Goal: Use online tool/utility: Utilize a website feature to perform a specific function

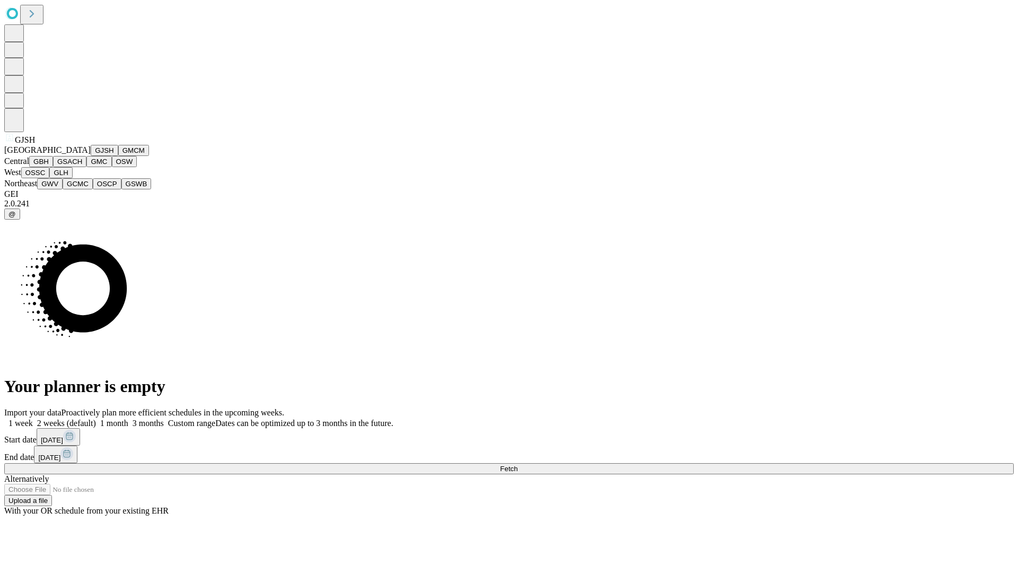
click at [91, 156] on button "GJSH" at bounding box center [105, 150] width 28 height 11
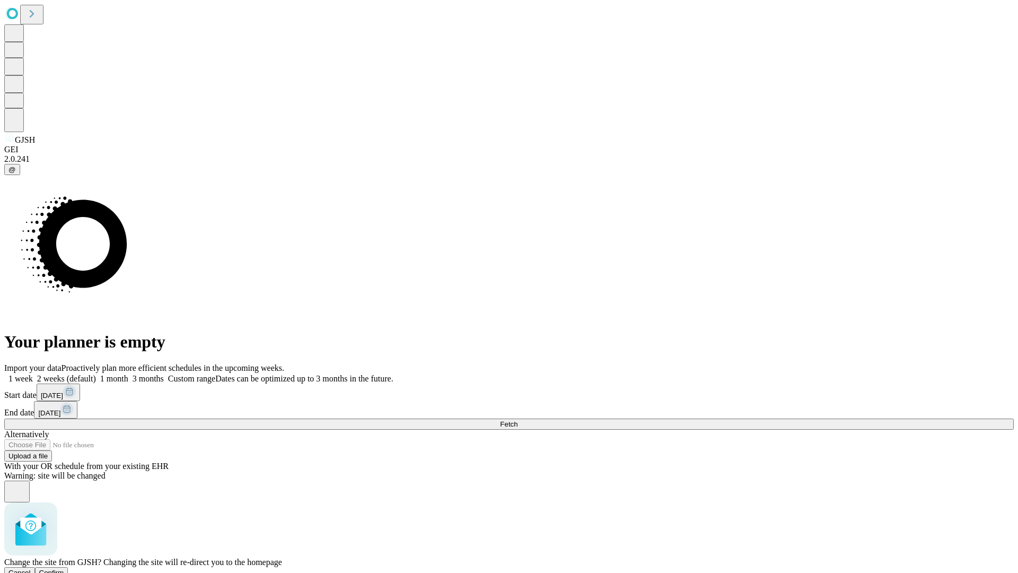
click at [64, 568] on span "Confirm" at bounding box center [51, 572] width 25 height 8
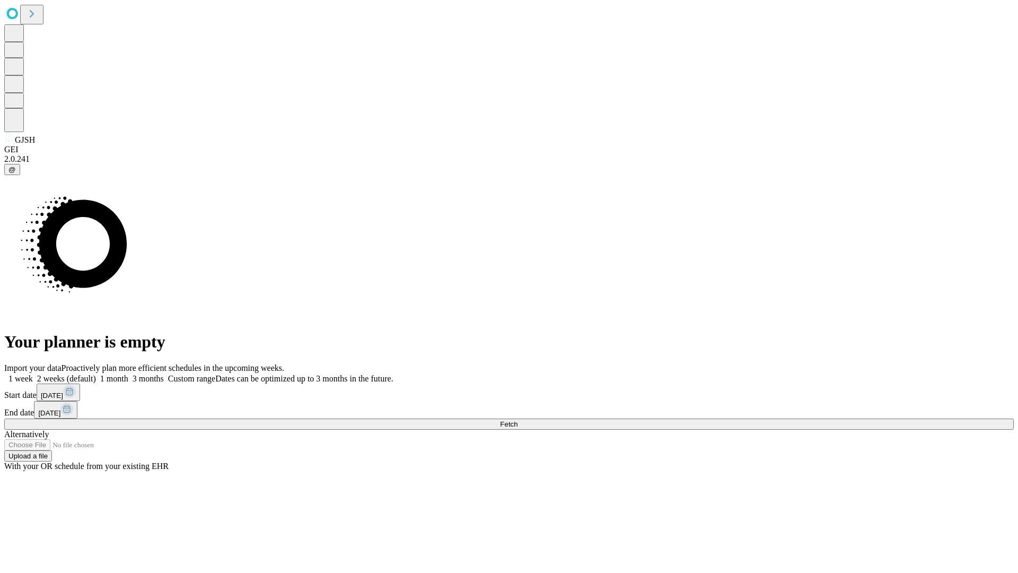
click at [33, 374] on label "1 week" at bounding box center [18, 378] width 29 height 9
click at [517, 420] on span "Fetch" at bounding box center [508, 424] width 17 height 8
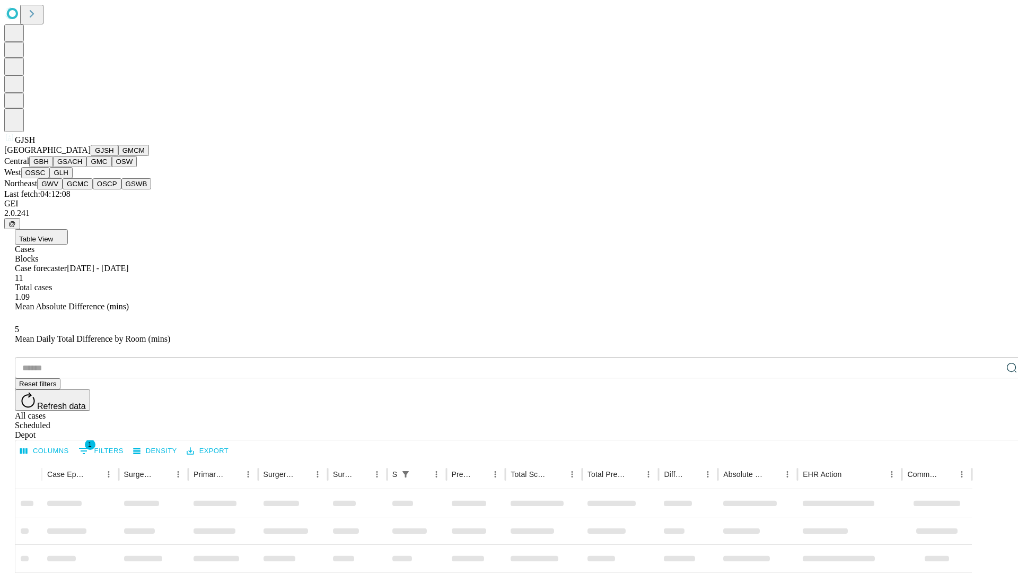
click at [118, 156] on button "GMCM" at bounding box center [133, 150] width 31 height 11
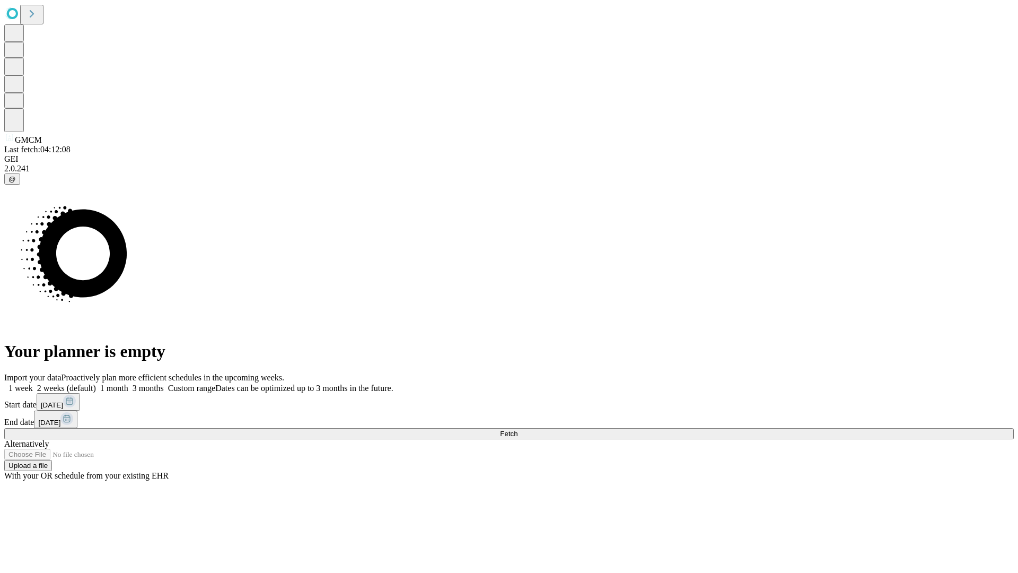
click at [33, 383] on label "1 week" at bounding box center [18, 387] width 29 height 9
click at [517, 429] on span "Fetch" at bounding box center [508, 433] width 17 height 8
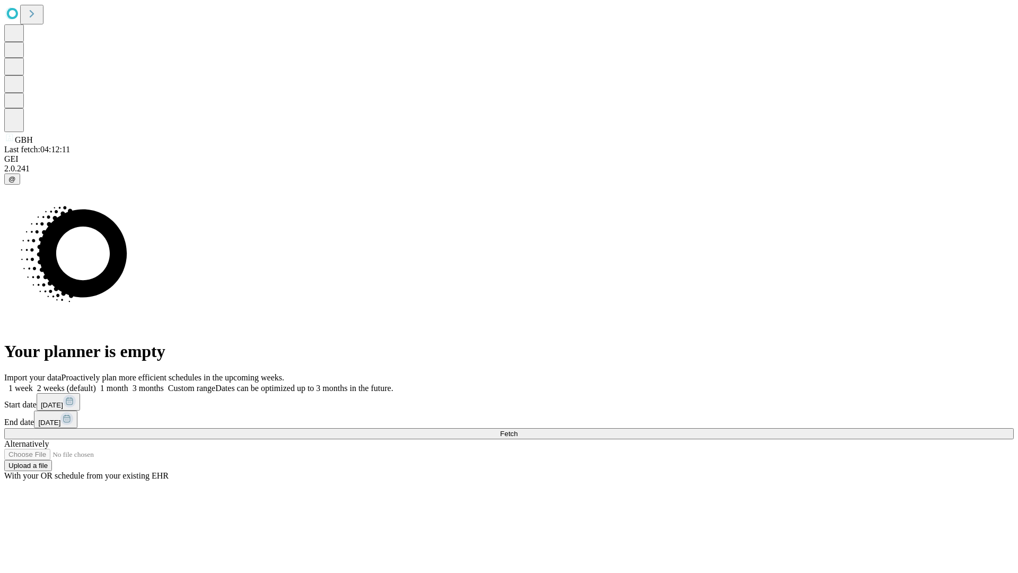
click at [33, 383] on label "1 week" at bounding box center [18, 387] width 29 height 9
click at [517, 429] on span "Fetch" at bounding box center [508, 433] width 17 height 8
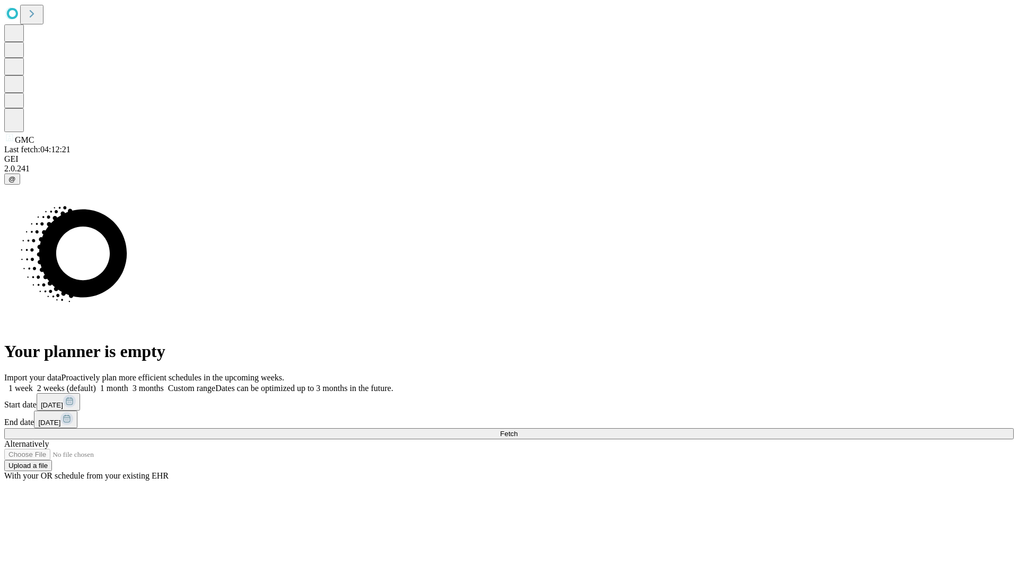
click at [33, 383] on label "1 week" at bounding box center [18, 387] width 29 height 9
click at [517, 429] on span "Fetch" at bounding box center [508, 433] width 17 height 8
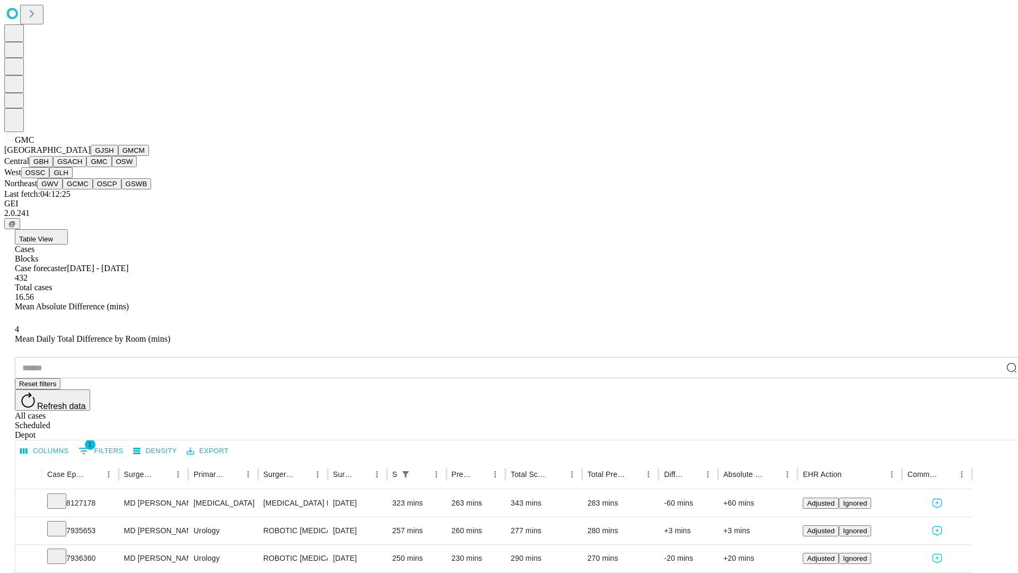
click at [112, 167] on button "OSW" at bounding box center [124, 161] width 25 height 11
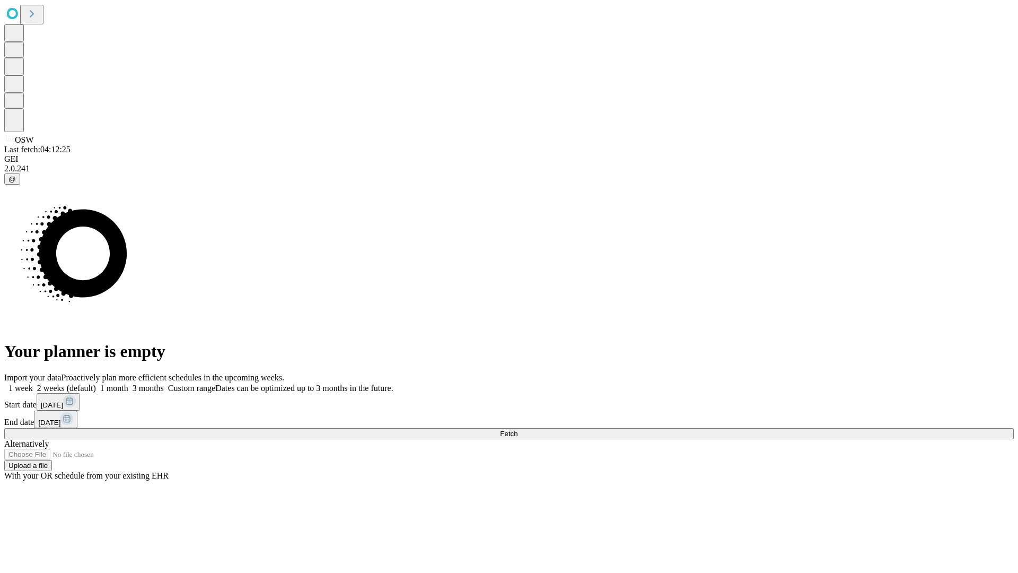
click at [33, 383] on label "1 week" at bounding box center [18, 387] width 29 height 9
click at [517, 429] on span "Fetch" at bounding box center [508, 433] width 17 height 8
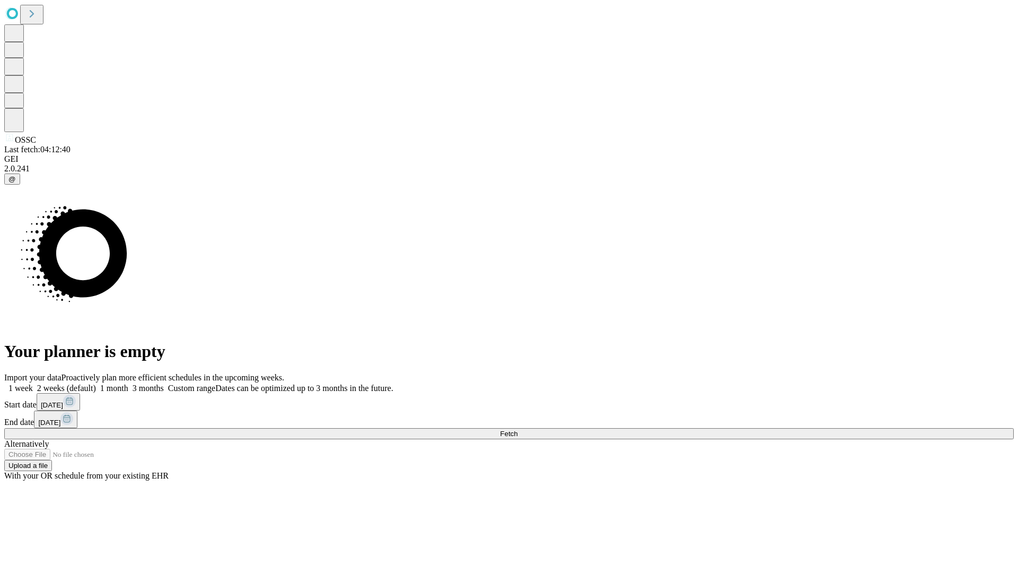
click at [33, 383] on label "1 week" at bounding box center [18, 387] width 29 height 9
click at [517, 429] on span "Fetch" at bounding box center [508, 433] width 17 height 8
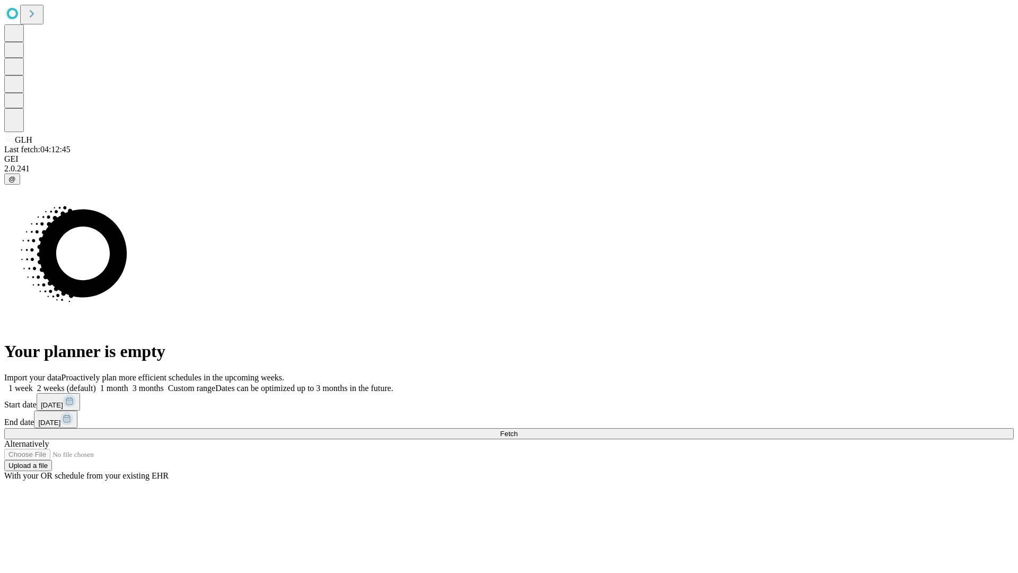
click at [33, 383] on label "1 week" at bounding box center [18, 387] width 29 height 9
click at [517, 429] on span "Fetch" at bounding box center [508, 433] width 17 height 8
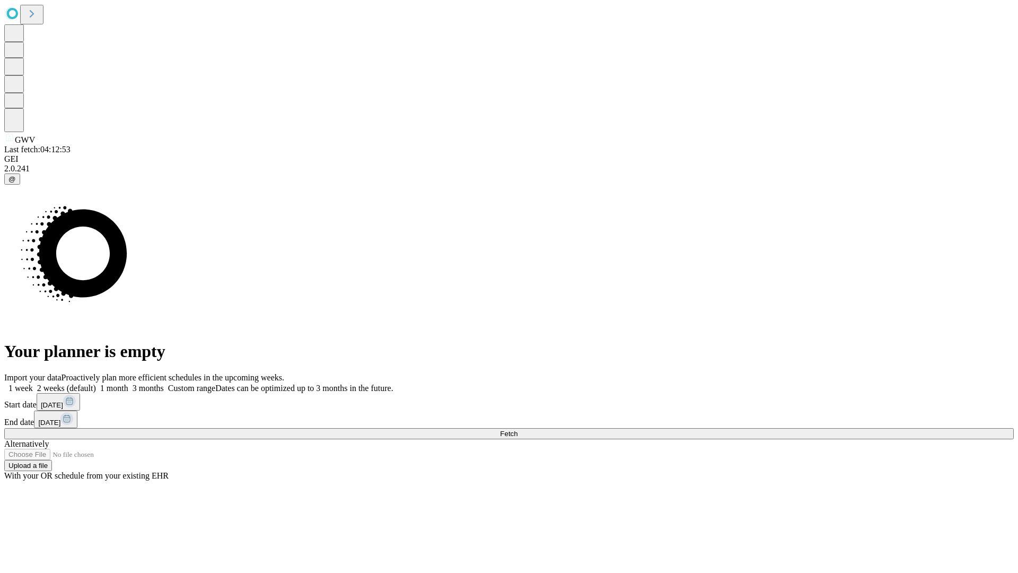
click at [33, 383] on label "1 week" at bounding box center [18, 387] width 29 height 9
click at [517, 429] on span "Fetch" at bounding box center [508, 433] width 17 height 8
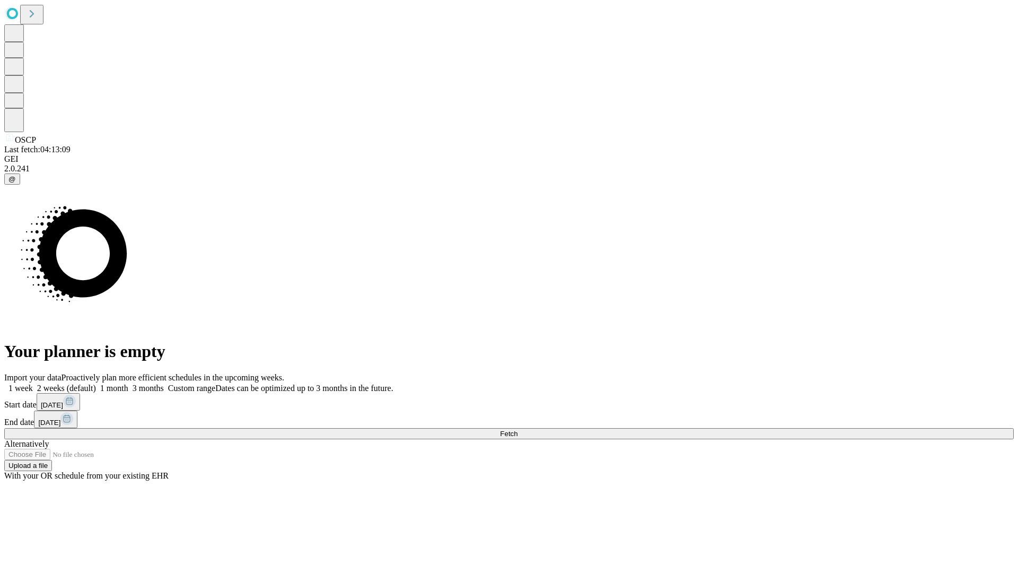
click at [33, 383] on label "1 week" at bounding box center [18, 387] width 29 height 9
click at [517, 429] on span "Fetch" at bounding box center [508, 433] width 17 height 8
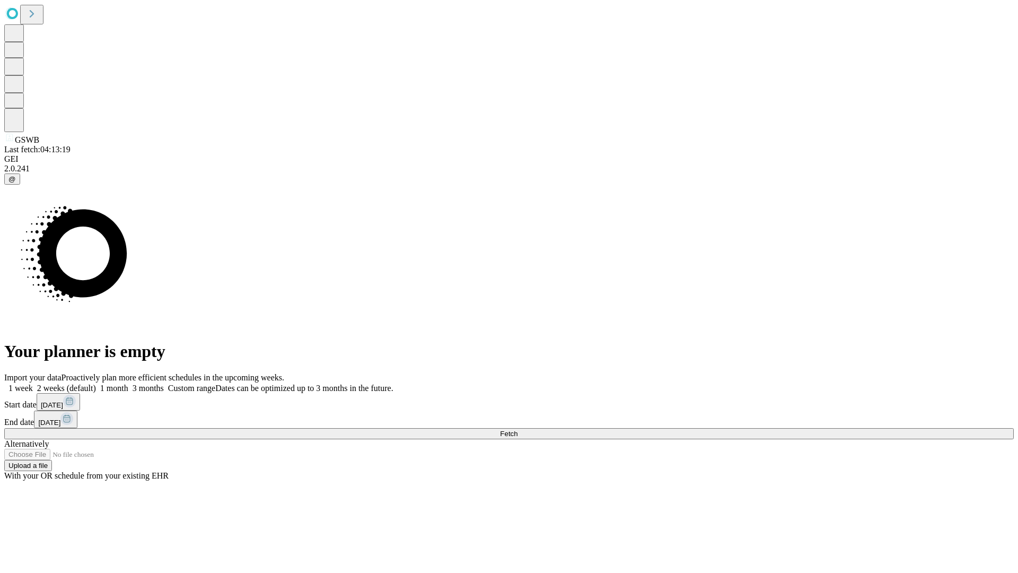
click at [33, 383] on label "1 week" at bounding box center [18, 387] width 29 height 9
click at [517, 429] on span "Fetch" at bounding box center [508, 433] width 17 height 8
